Goal: Contribute content: Contribute content

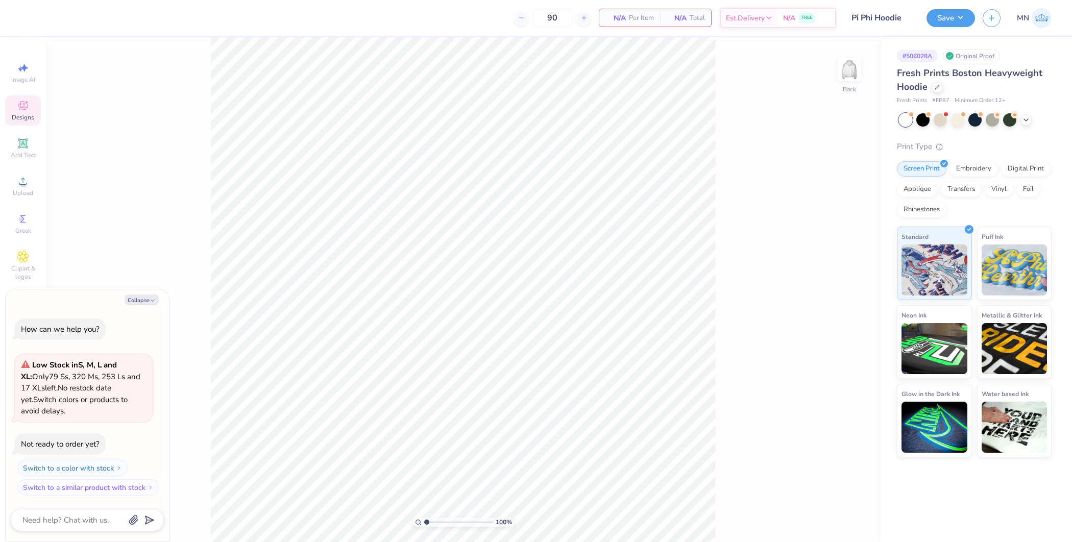
click at [20, 120] on span "Designs" at bounding box center [23, 117] width 22 height 8
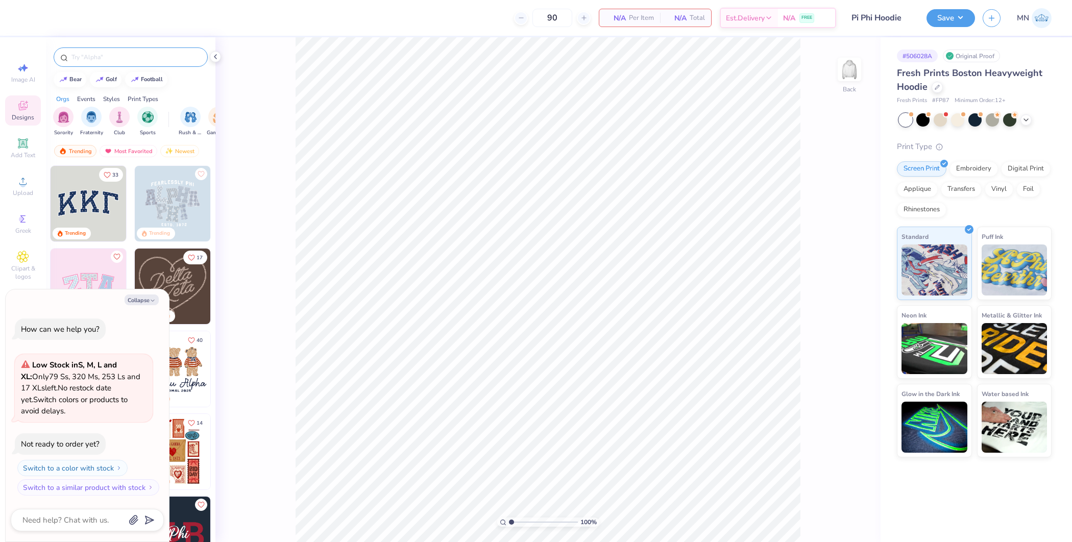
type textarea "x"
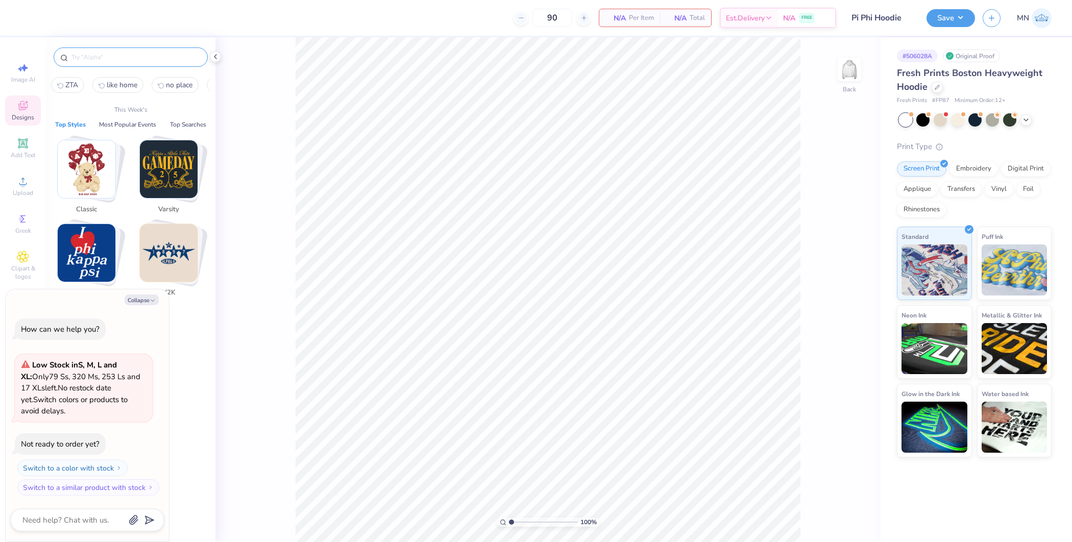
click at [141, 58] on input "text" at bounding box center [135, 57] width 131 height 10
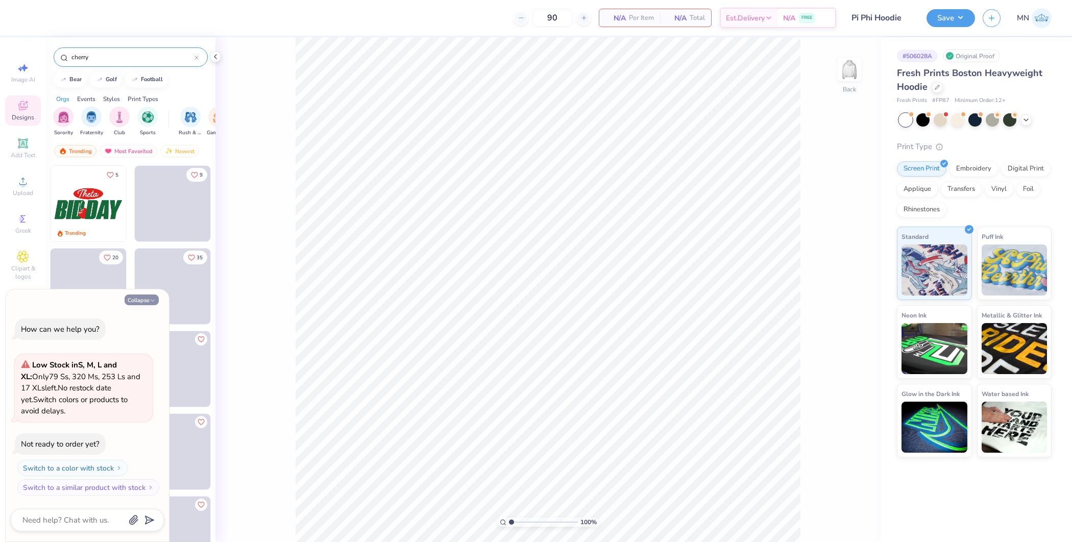
type input "cherry"
drag, startPoint x: 144, startPoint y: 299, endPoint x: 165, endPoint y: 298, distance: 20.4
click at [144, 299] on button "Collapse" at bounding box center [142, 299] width 34 height 11
type textarea "x"
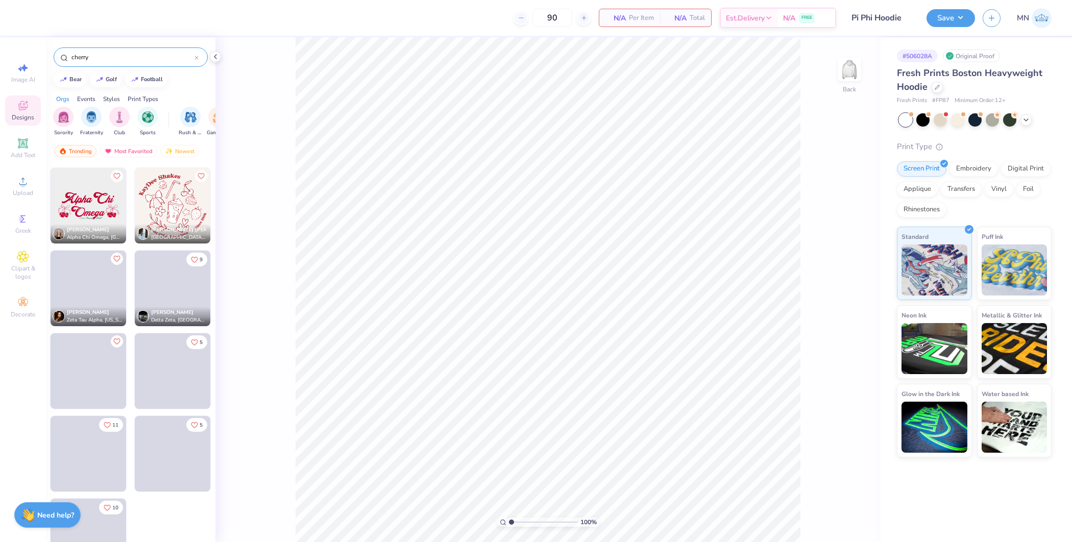
scroll to position [6043, 0]
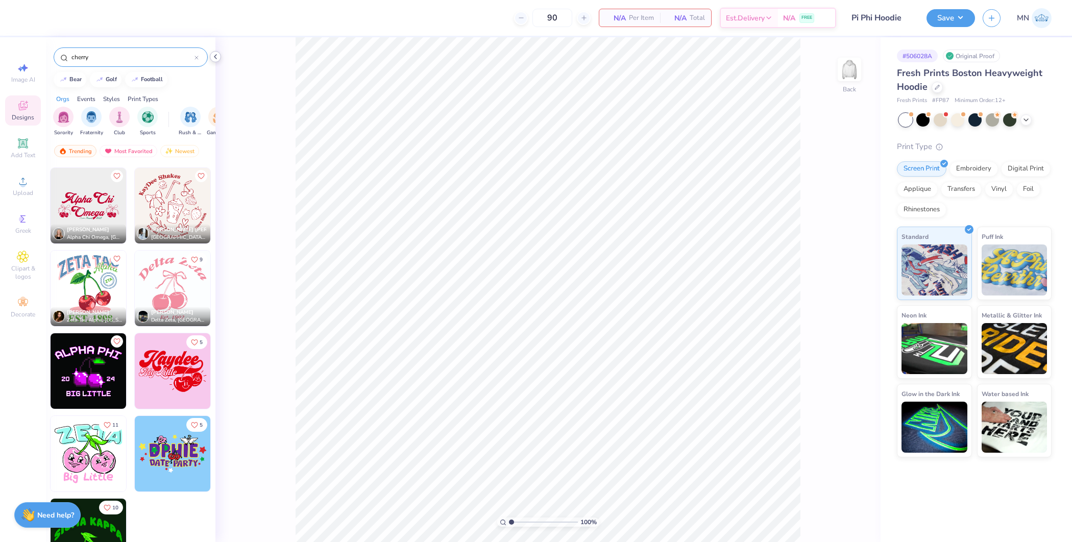
click at [215, 54] on icon at bounding box center [215, 57] width 8 height 8
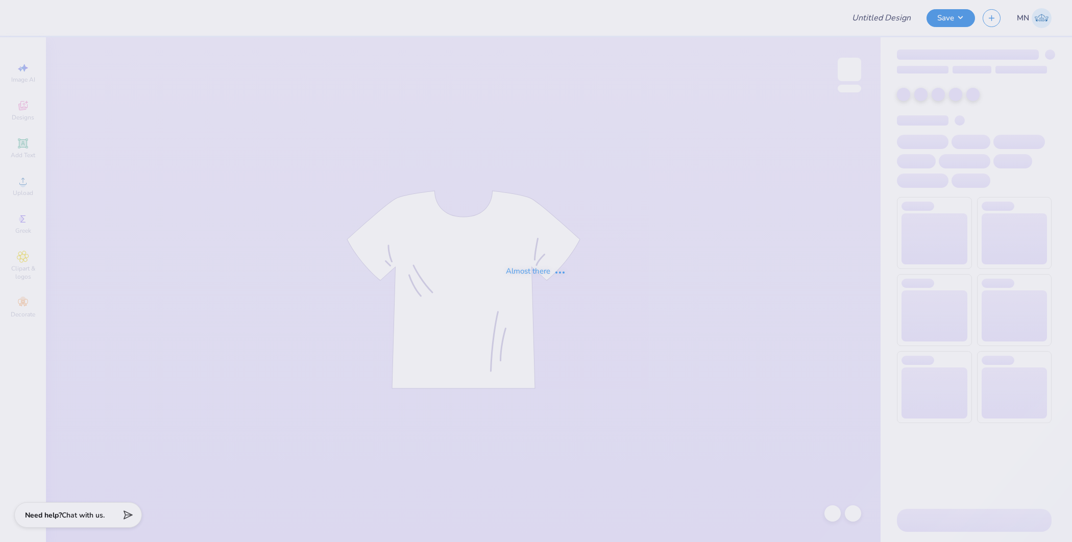
type input "Pi Phi Hoodie"
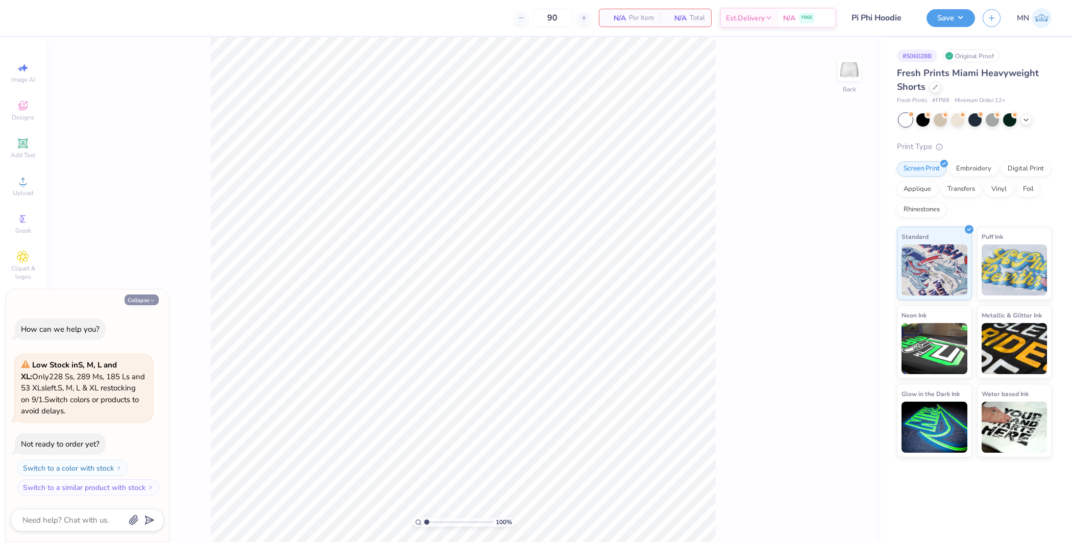
click at [146, 302] on button "Collapse" at bounding box center [142, 299] width 34 height 11
type textarea "x"
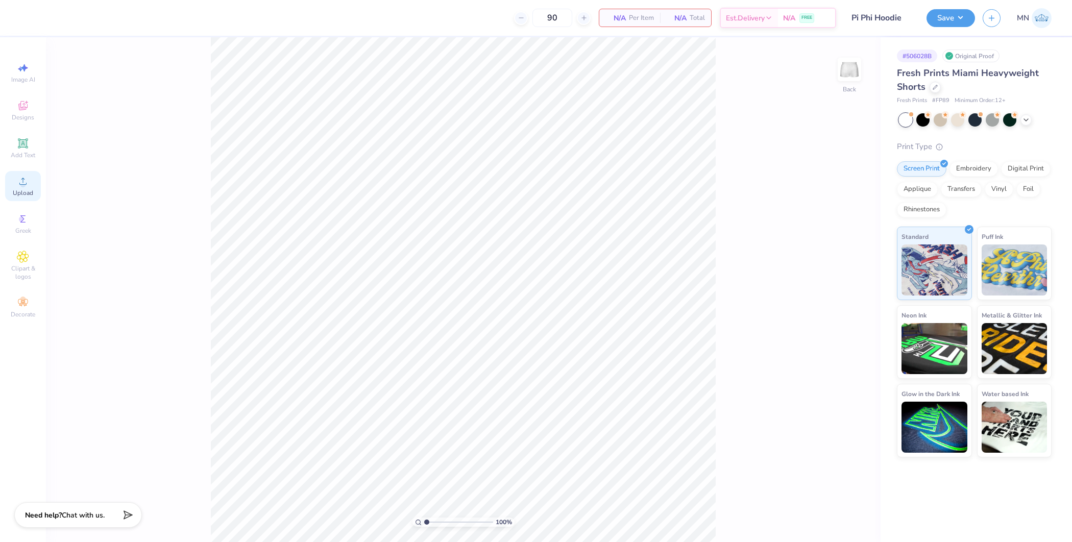
click at [20, 192] on span "Upload" at bounding box center [23, 193] width 20 height 8
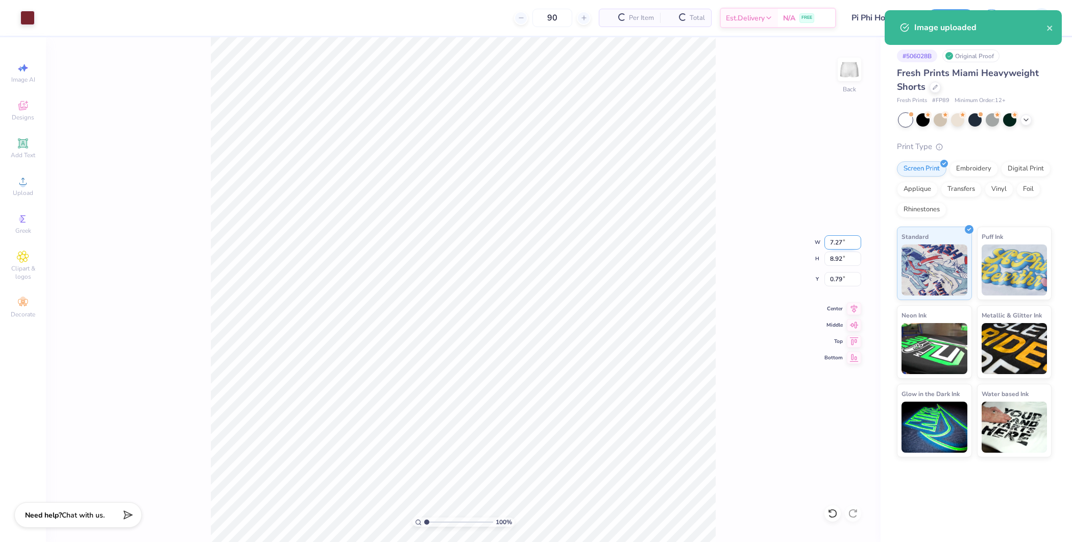
click at [831, 241] on input "7.27" at bounding box center [842, 242] width 37 height 14
type input "3.50"
type input "4.30"
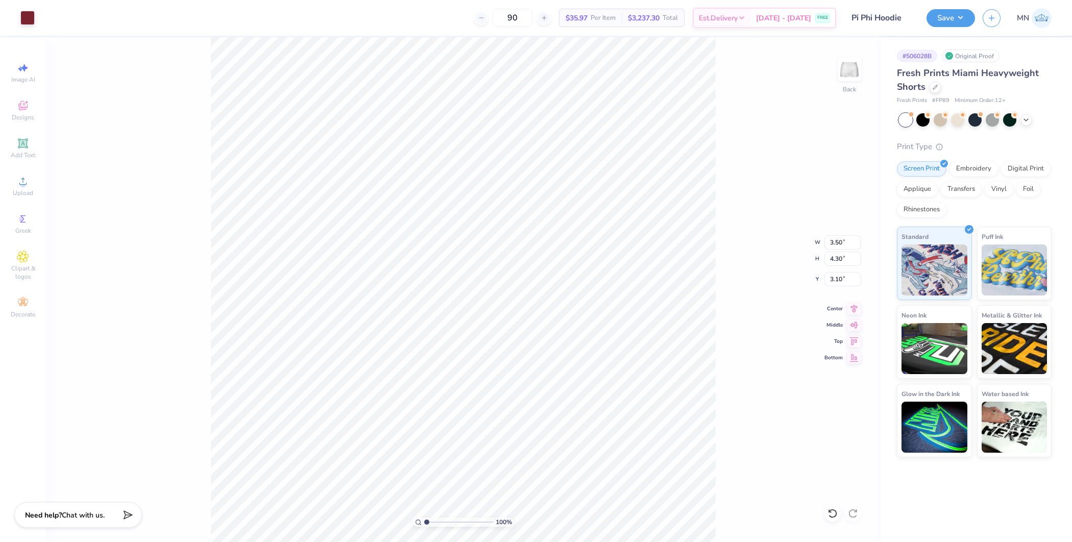
type input "4.56"
click at [836, 244] on input "3.50" at bounding box center [842, 242] width 37 height 14
type input "3.00"
type input "3.68"
type input "4.83"
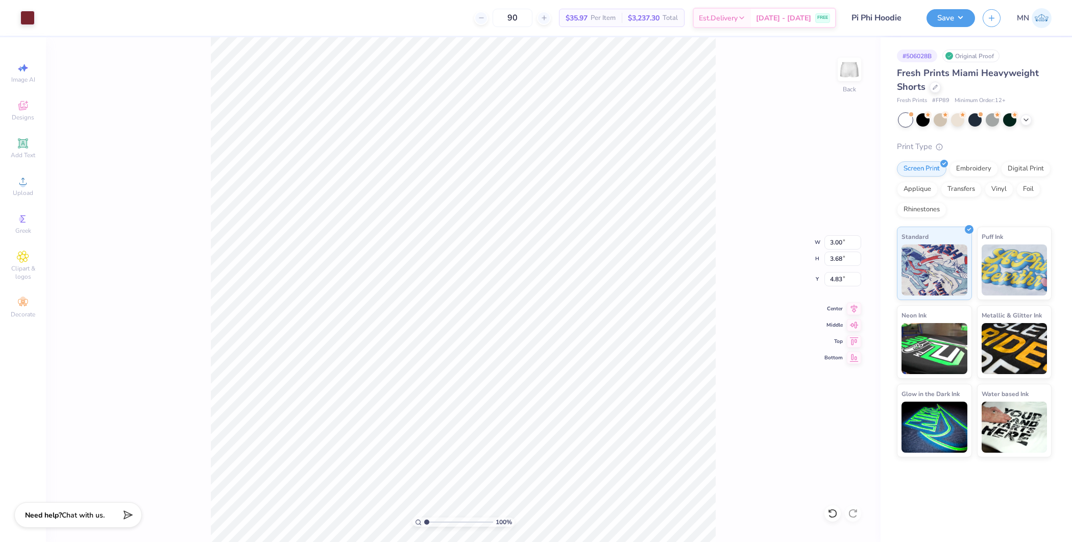
click at [773, 347] on div "100 % Back W 3.00 3.00 " H 3.68 3.68 " Y 4.83 4.83 " Center Middle Top Bottom" at bounding box center [463, 289] width 834 height 505
click at [839, 239] on input "3.00" at bounding box center [842, 242] width 37 height 14
type input "2.50"
type input "3.07"
click at [847, 280] on input "5.13" at bounding box center [842, 279] width 37 height 14
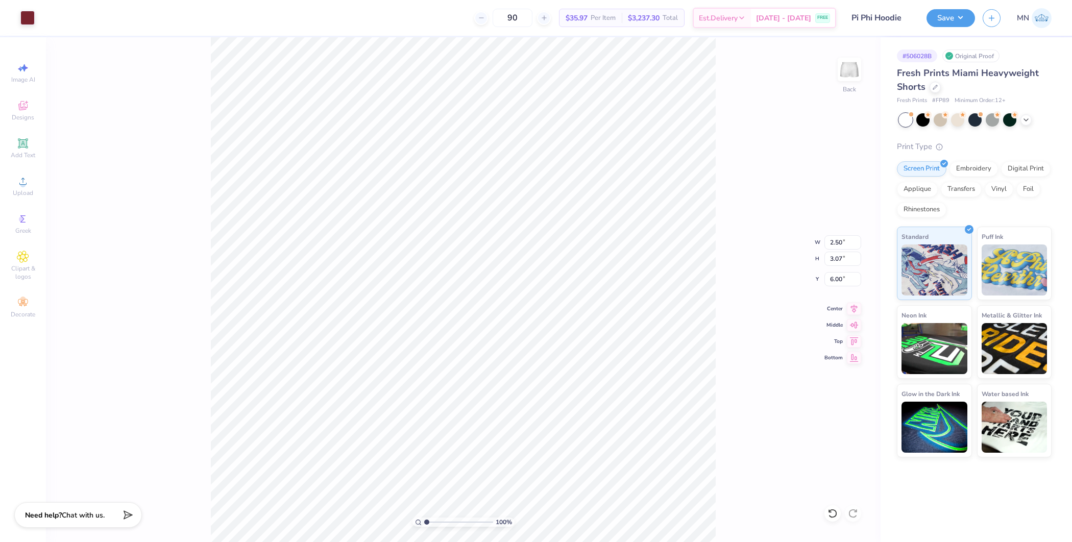
type input "5.99"
click at [837, 245] on input "2.50" at bounding box center [842, 242] width 37 height 14
type input "3.00"
type input "3.68"
click at [838, 279] on input "5.68" at bounding box center [842, 279] width 37 height 14
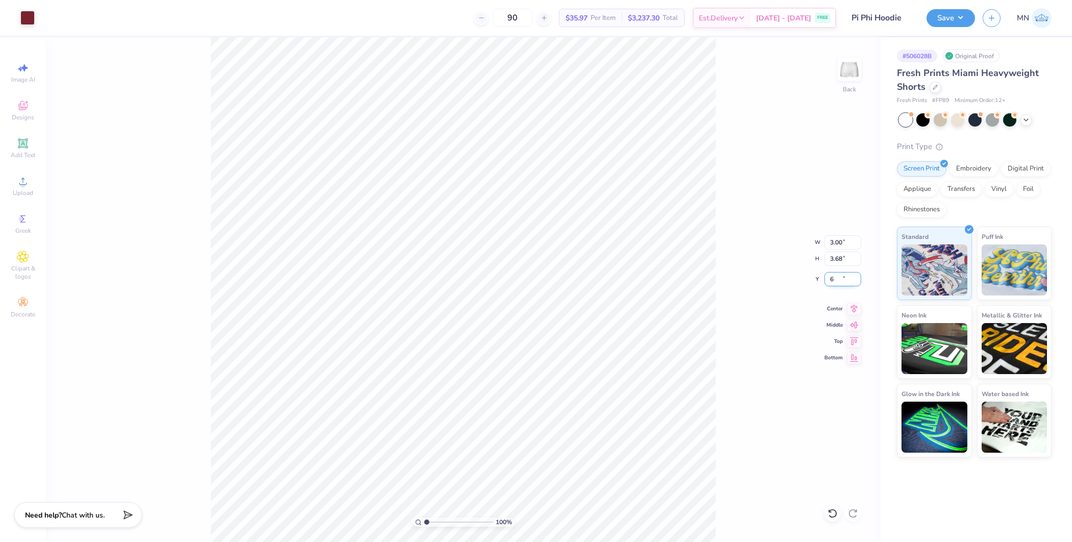
type input "6.00"
click at [716, 348] on div "100 % Back W 3.00 3.00 " H 3.68 3.68 " Y 6.00 6.00 " Center Middle Top Bottom" at bounding box center [463, 289] width 834 height 505
click at [857, 22] on button "Save" at bounding box center [950, 17] width 48 height 18
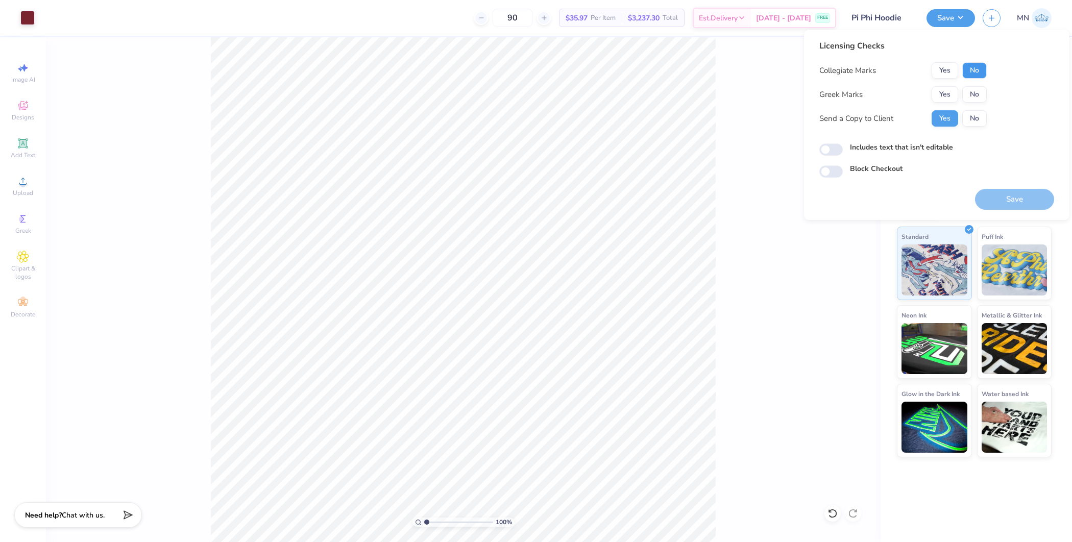
click at [857, 69] on button "No" at bounding box center [974, 70] width 24 height 16
click at [857, 89] on button "No" at bounding box center [974, 94] width 24 height 16
click at [857, 194] on button "Save" at bounding box center [1014, 199] width 79 height 21
